Goal: Information Seeking & Learning: Understand process/instructions

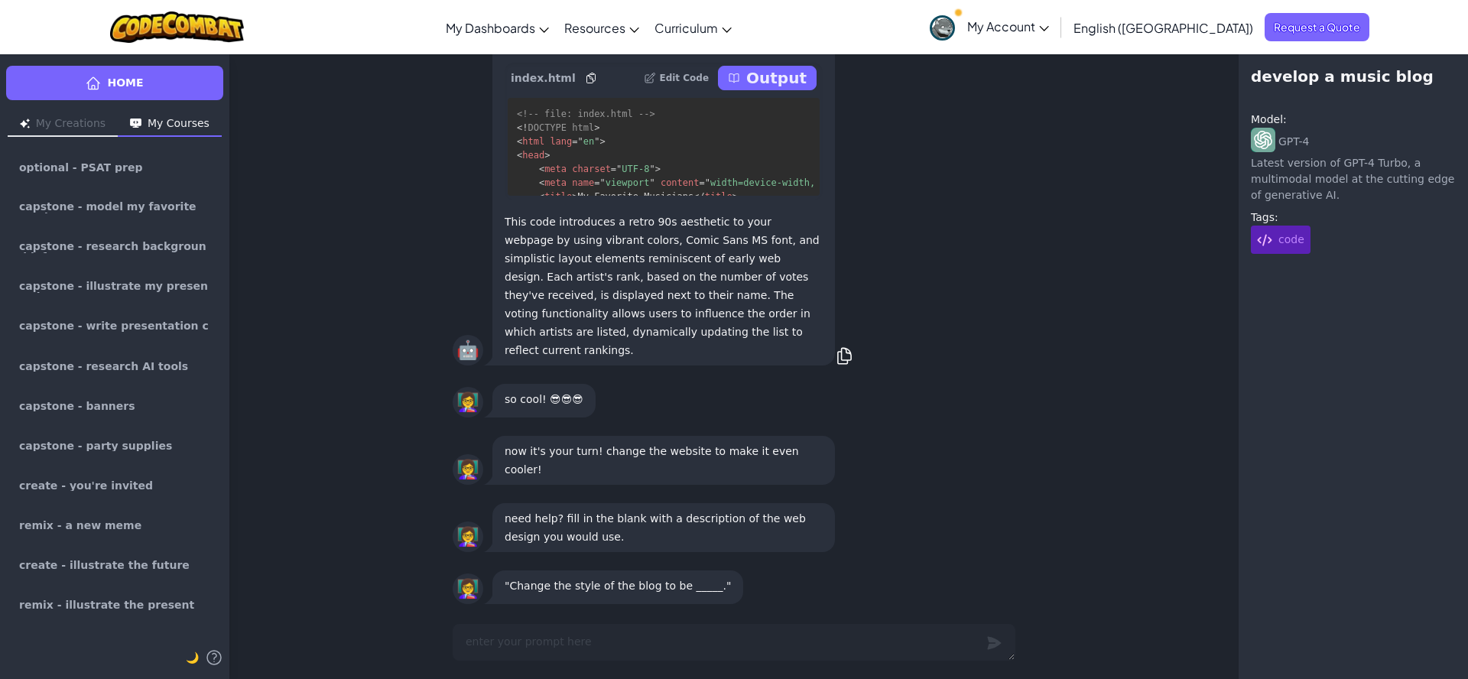
scroll to position [-248, 0]
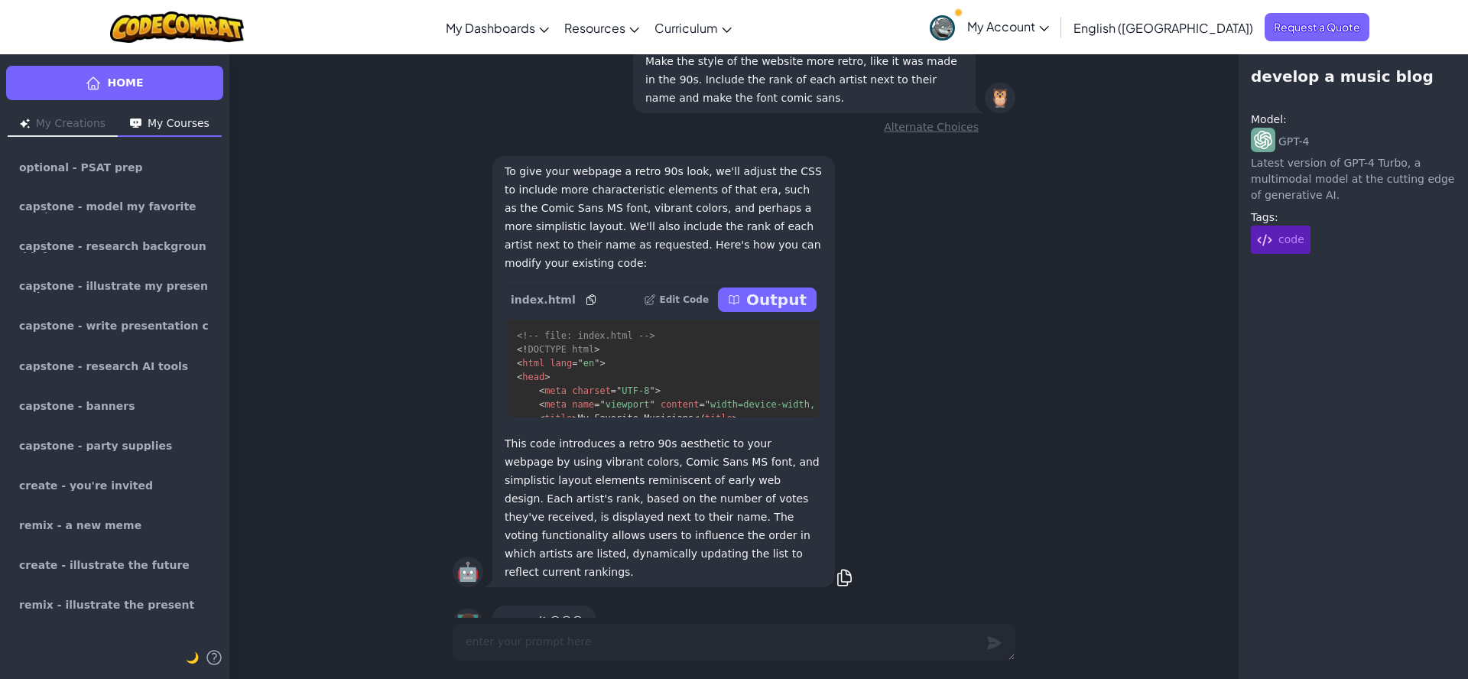
click at [751, 312] on button "Output" at bounding box center [767, 300] width 99 height 24
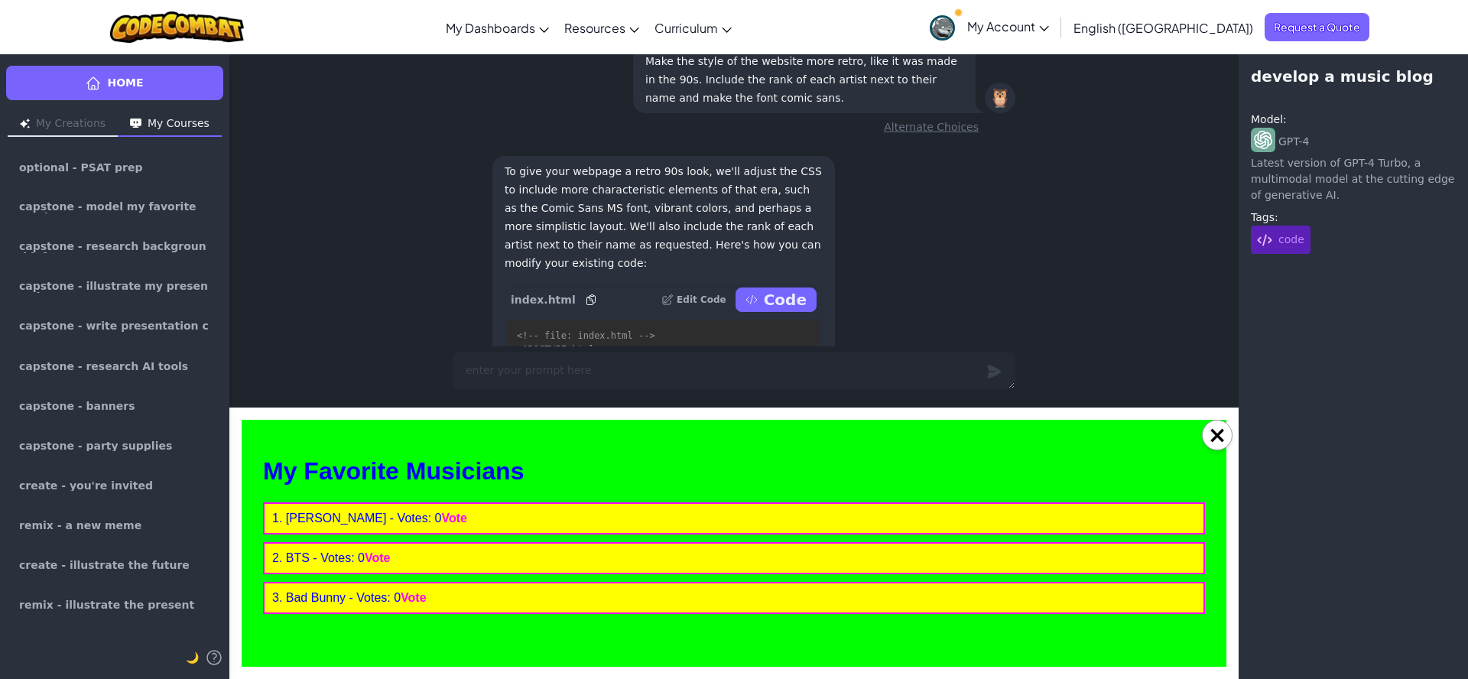
scroll to position [0, 0]
click at [1231, 434] on button "×" at bounding box center [1217, 435] width 31 height 31
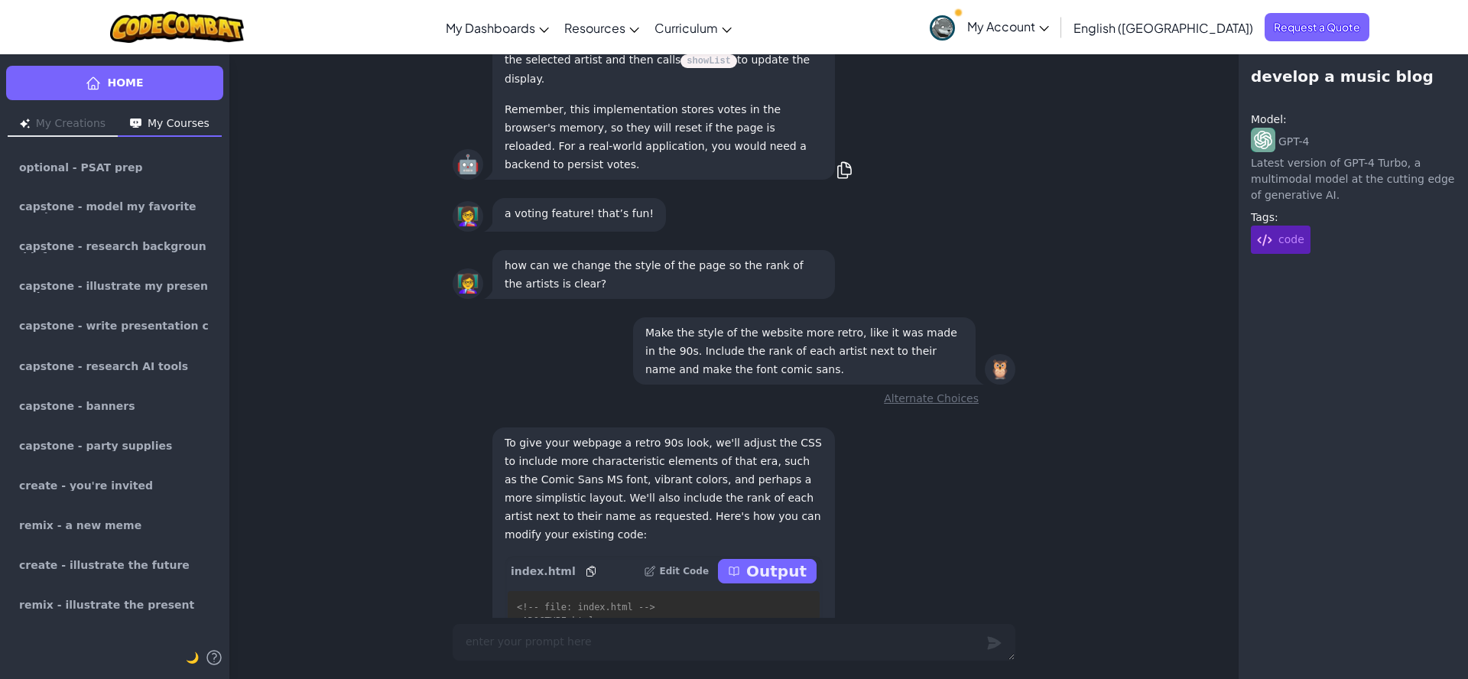
scroll to position [-248, 0]
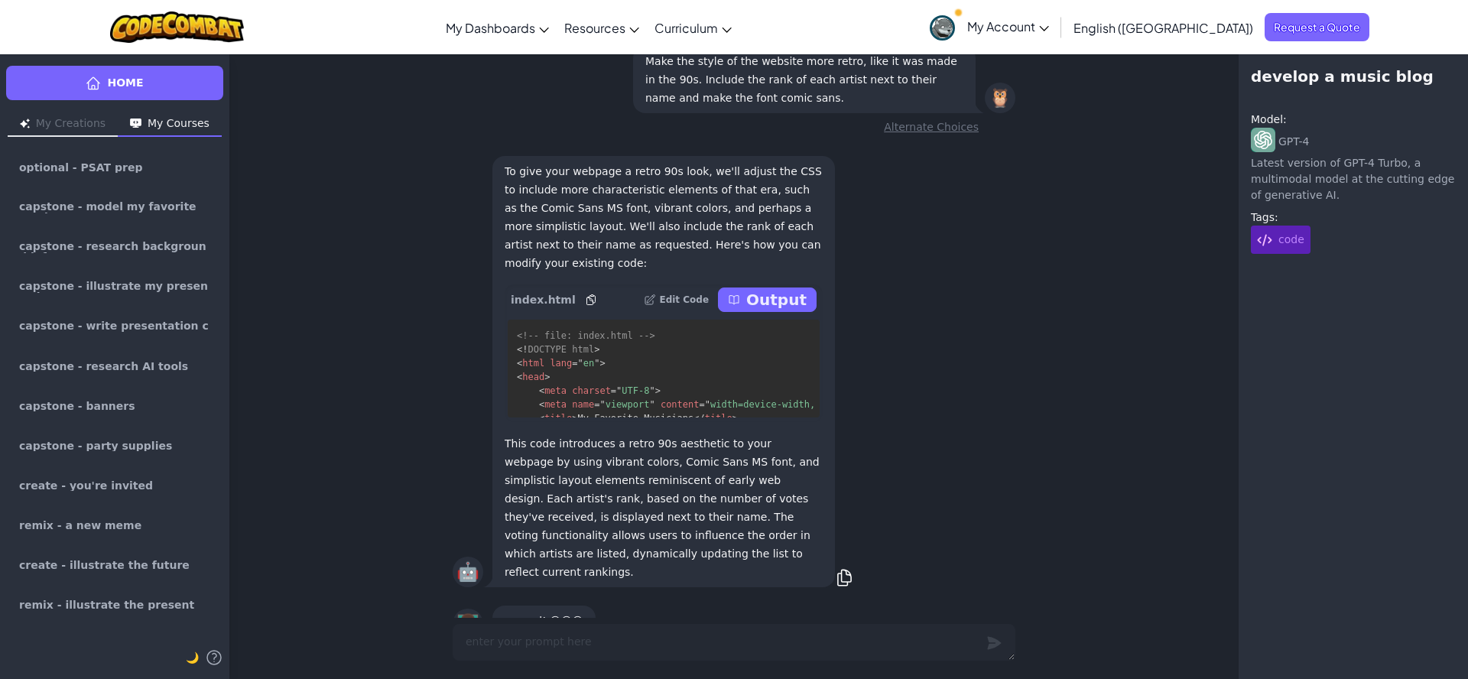
click at [789, 310] on p "Output" at bounding box center [776, 299] width 60 height 21
type textarea "x"
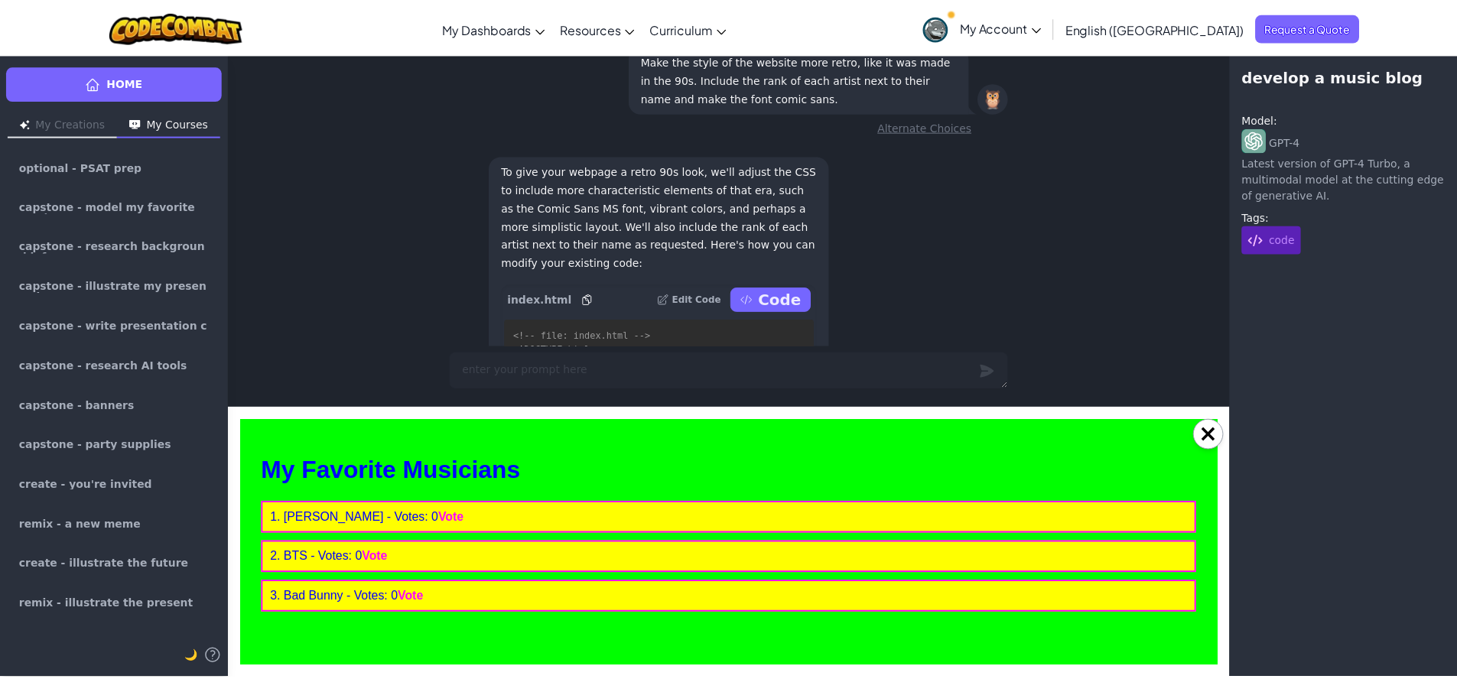
scroll to position [0, 0]
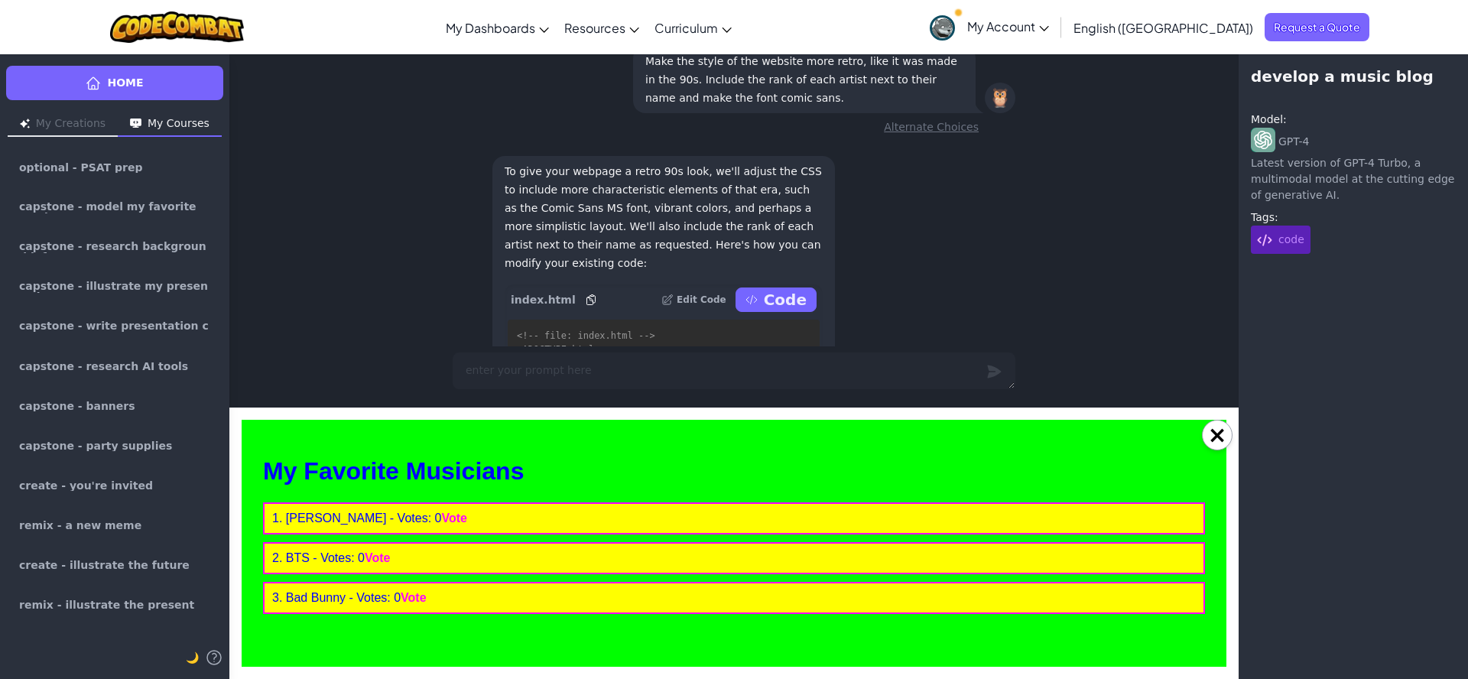
click at [725, 306] on p "Edit Code" at bounding box center [702, 300] width 50 height 12
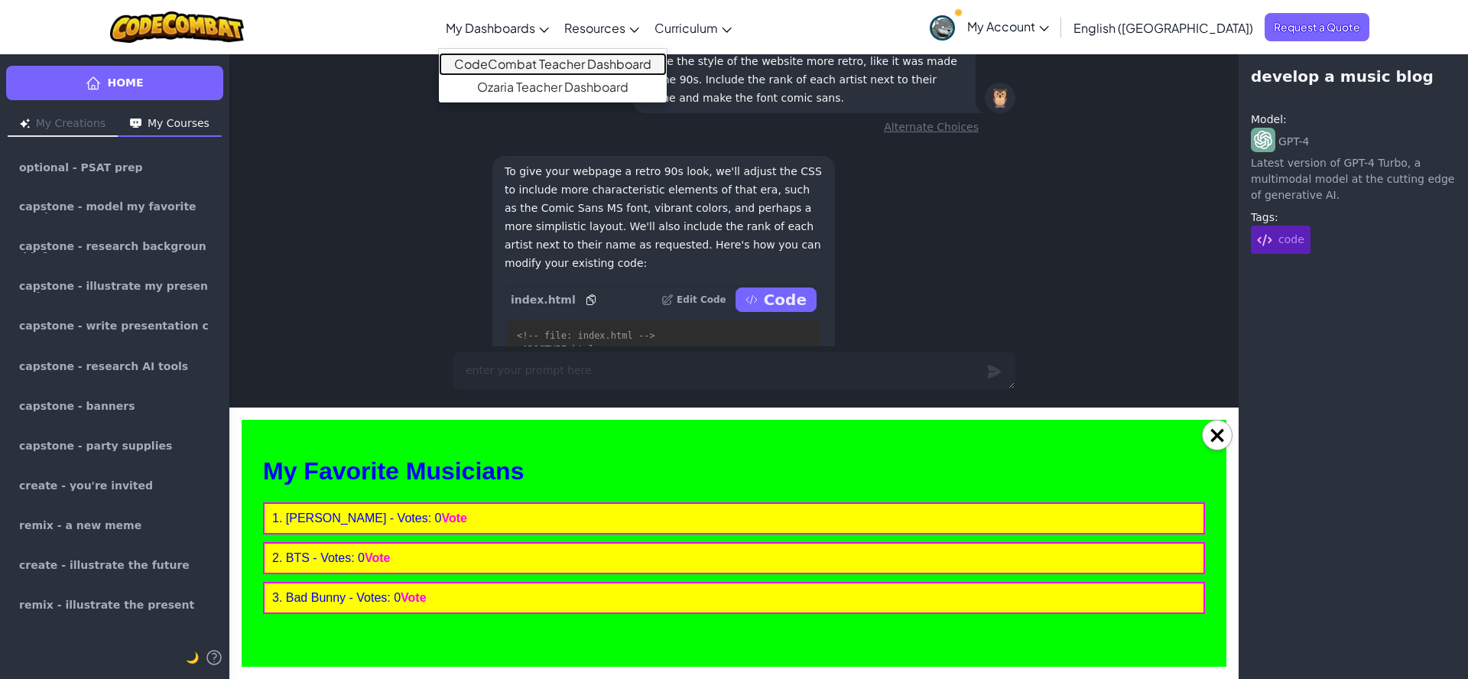
click at [551, 60] on link "CodeCombat Teacher Dashboard" at bounding box center [553, 64] width 228 height 23
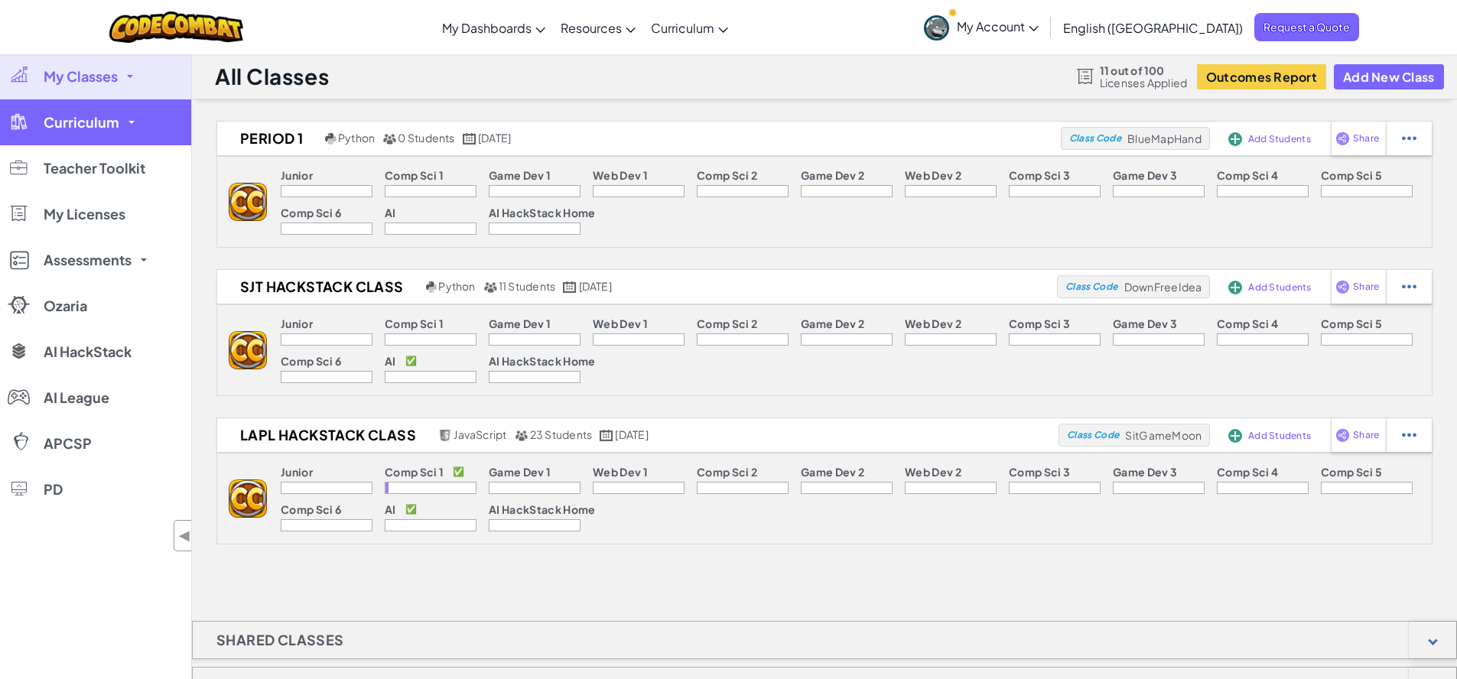
click at [158, 109] on link "Curriculum" at bounding box center [95, 122] width 191 height 46
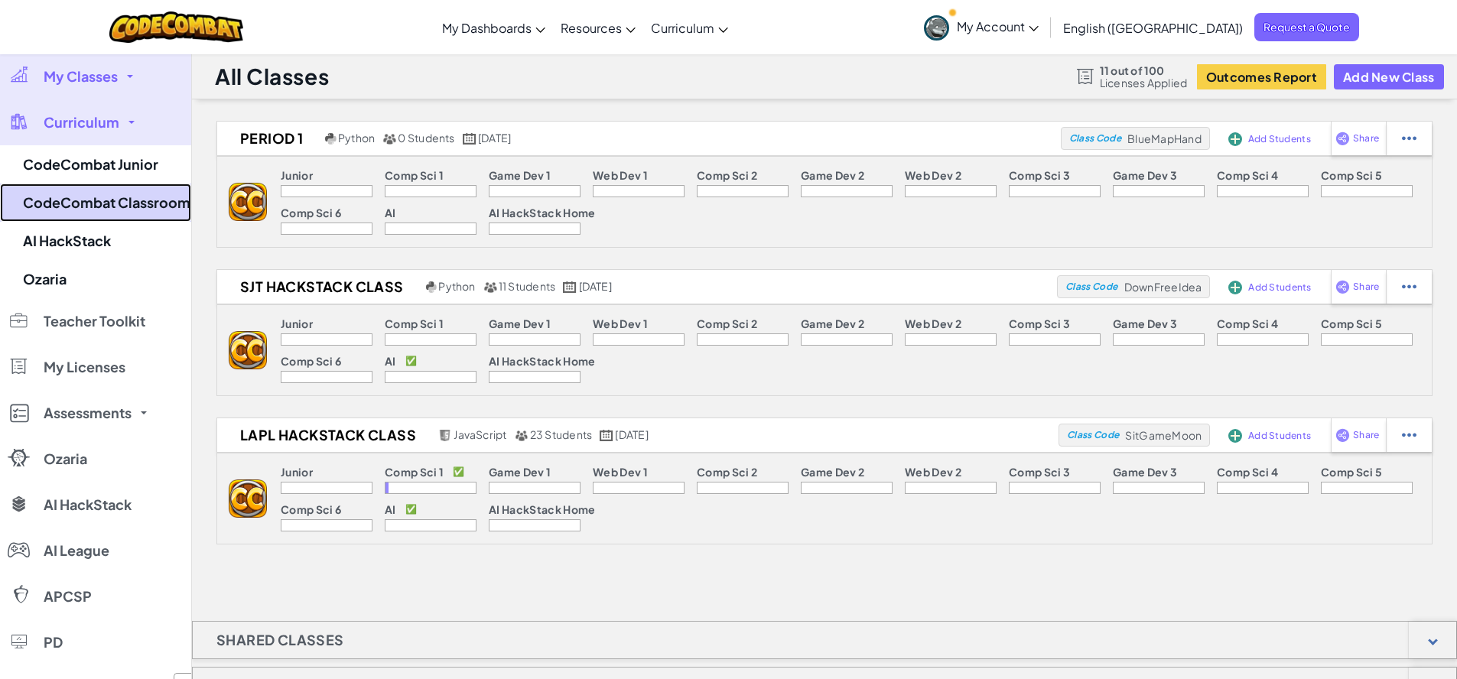
click at [135, 197] on link "CodeCombat Classroom" at bounding box center [95, 203] width 191 height 38
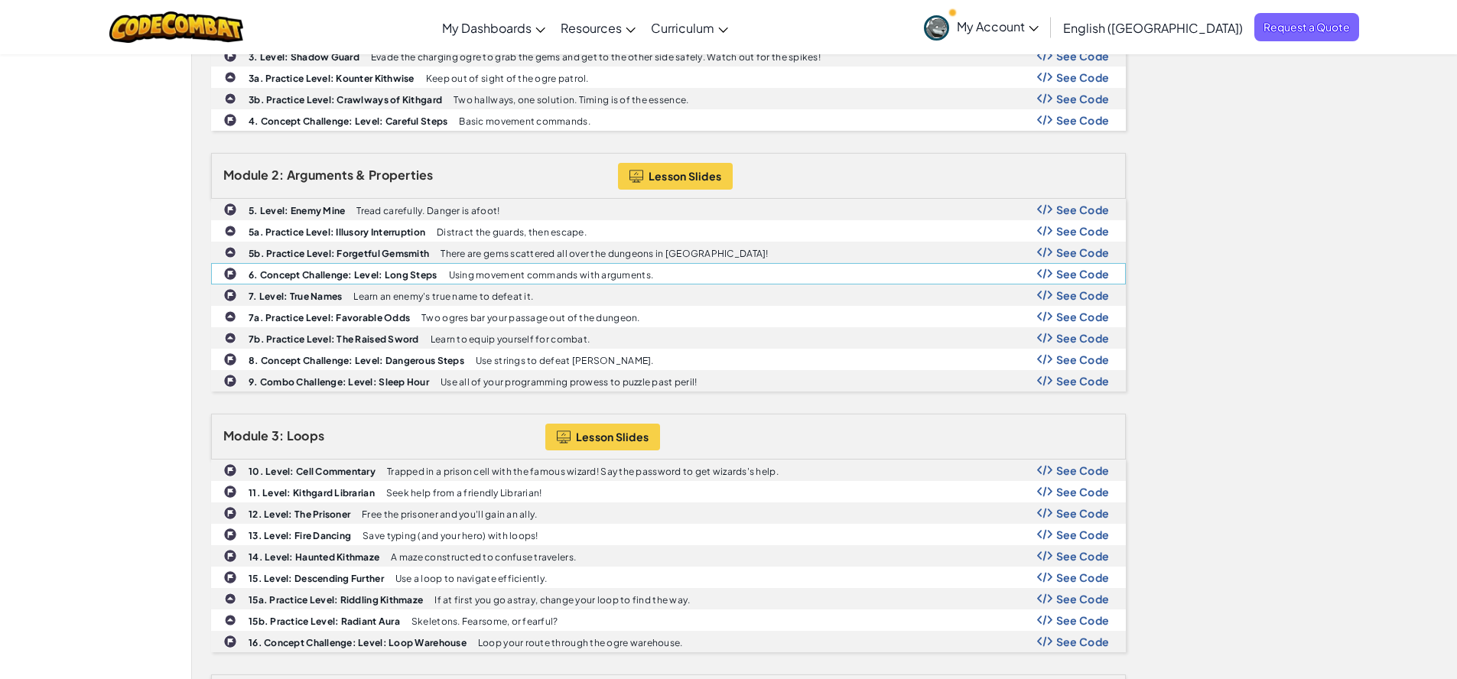
scroll to position [648, 0]
